Goal: Find specific fact: Find specific fact

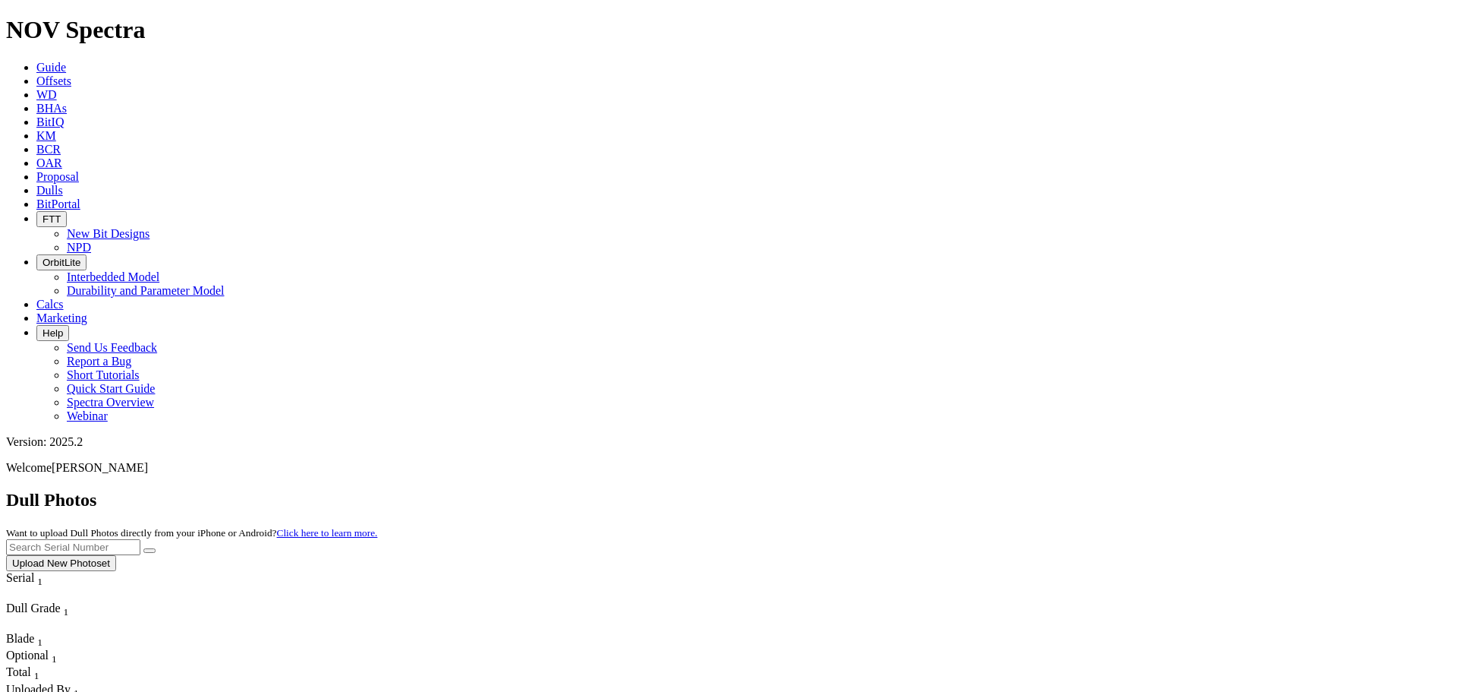
click at [140, 539] on input "text" at bounding box center [73, 547] width 134 height 16
paste input "A321249"
click at [150, 550] on icon "submit" at bounding box center [150, 550] width 0 height 0
drag, startPoint x: 1213, startPoint y: 68, endPoint x: 1027, endPoint y: 52, distance: 186.6
click at [1027, 490] on div "Dull Photos Want to upload Dull Photos directly from your iPhone or Android? Cl…" at bounding box center [728, 530] width 1445 height 81
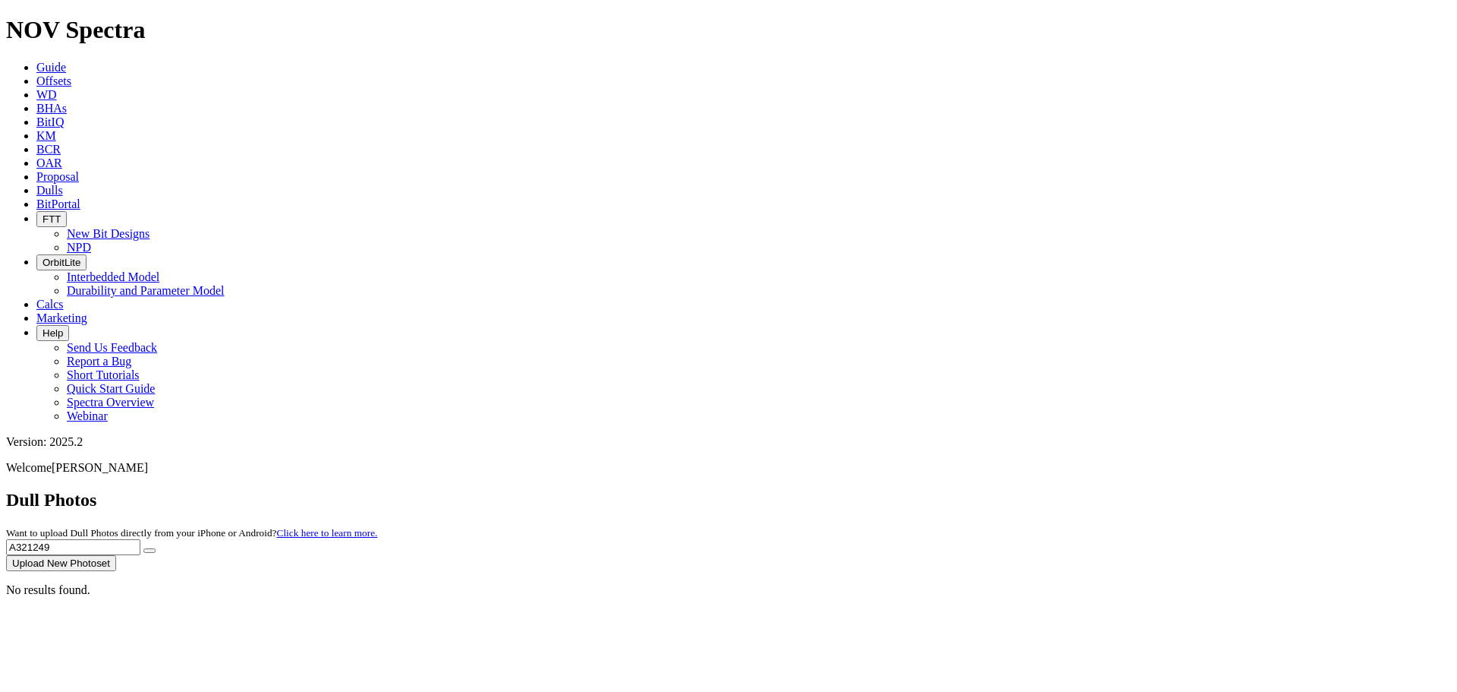
paste input "50"
click at [156, 548] on button "submit" at bounding box center [149, 550] width 12 height 5
drag, startPoint x: 1175, startPoint y: 69, endPoint x: 1016, endPoint y: 70, distance: 159.4
click at [1016, 490] on div "Dull Photos Want to upload Dull Photos directly from your iPhone or Android? Cl…" at bounding box center [728, 530] width 1445 height 81
paste input "438"
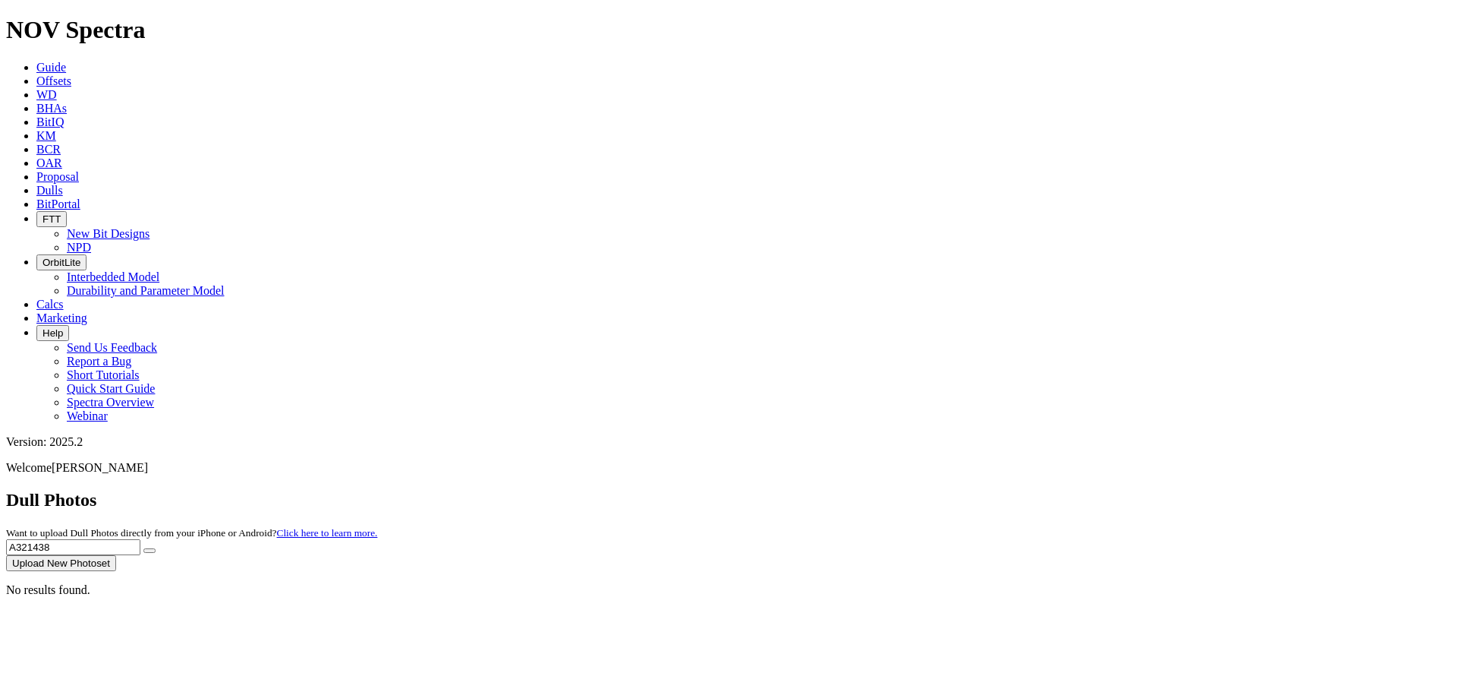
click at [150, 550] on icon "submit" at bounding box center [150, 550] width 0 height 0
click at [140, 539] on input "A321438" at bounding box center [73, 547] width 134 height 16
click at [156, 548] on button "submit" at bounding box center [149, 550] width 12 height 5
drag, startPoint x: 1157, startPoint y: 65, endPoint x: 909, endPoint y: 47, distance: 248.1
click at [909, 490] on div "Dull Photos Want to upload Dull Photos directly from your iPhone or Android? Cl…" at bounding box center [728, 530] width 1445 height 81
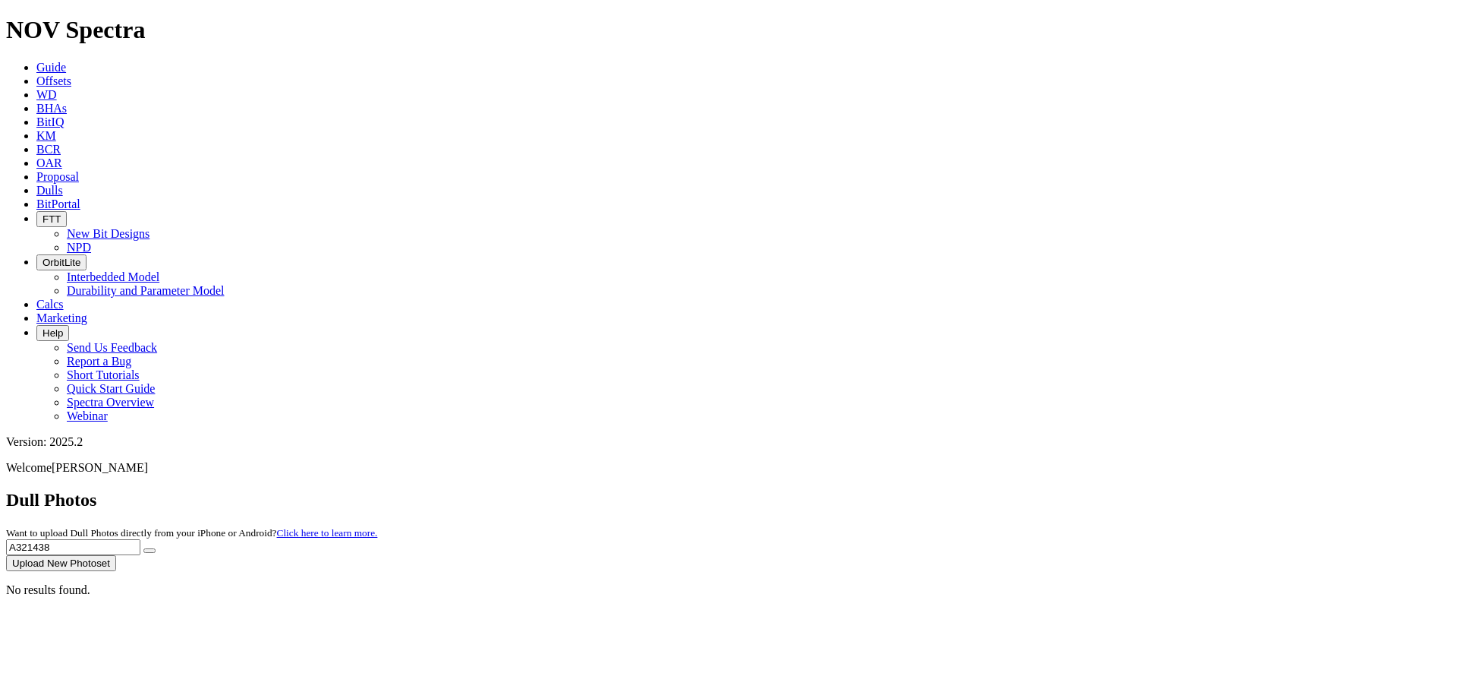
paste input "245"
click at [156, 548] on button "submit" at bounding box center [149, 550] width 12 height 5
drag, startPoint x: 1188, startPoint y: 68, endPoint x: 1026, endPoint y: 71, distance: 161.7
click at [1026, 490] on div "Dull Photos Want to upload Dull Photos directly from your iPhone or Android? Cl…" at bounding box center [728, 530] width 1445 height 81
paste input "439"
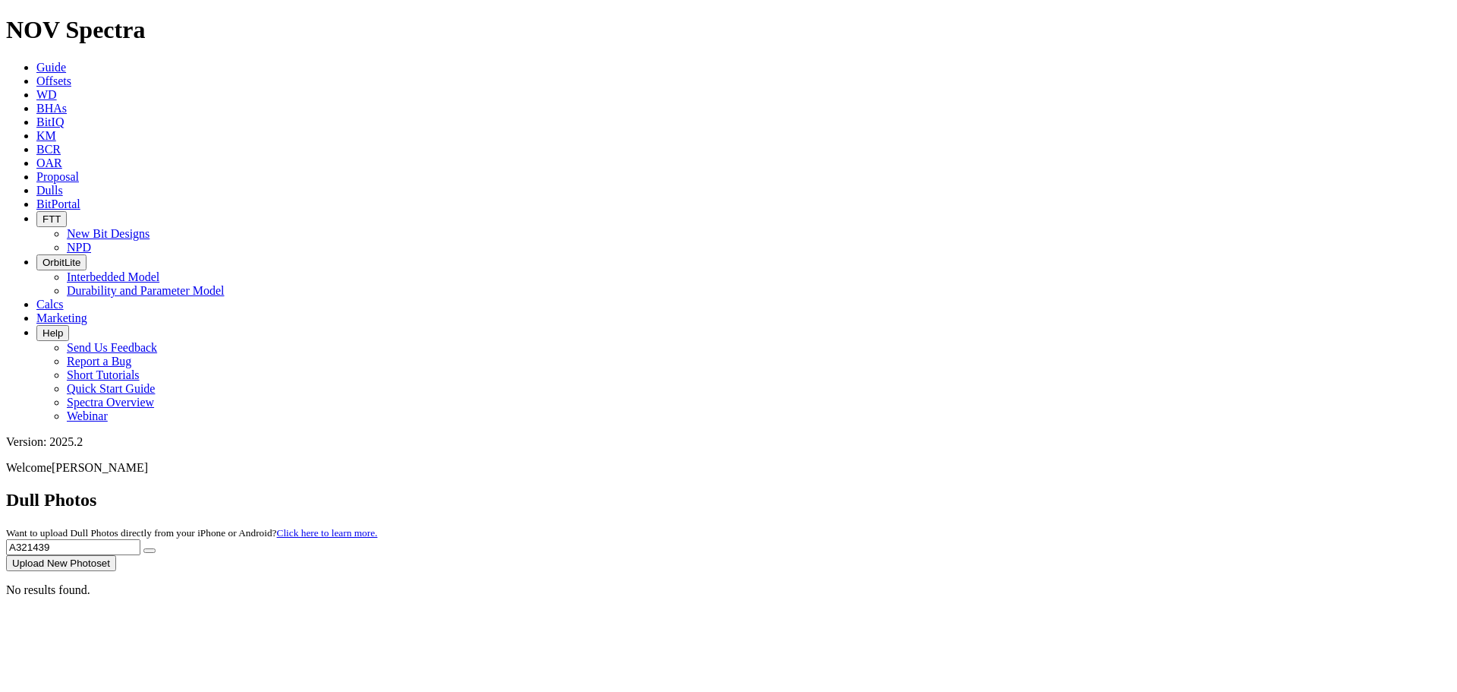
type input "A321439"
click at [156, 548] on button "submit" at bounding box center [149, 550] width 12 height 5
